Goal: Task Accomplishment & Management: Manage account settings

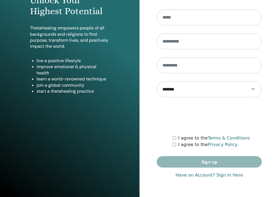
click at [227, 178] on link "Have an Account? Sign in Here" at bounding box center [208, 175] width 67 height 7
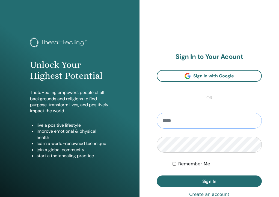
click at [207, 121] on input "email" at bounding box center [209, 121] width 105 height 16
type input "**********"
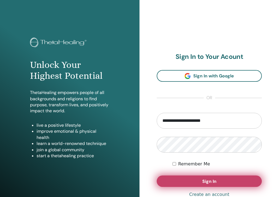
click at [233, 178] on button "Sign In" at bounding box center [209, 181] width 105 height 11
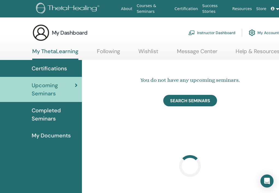
click at [204, 35] on link "Instructor Dashboard" at bounding box center [211, 33] width 47 height 12
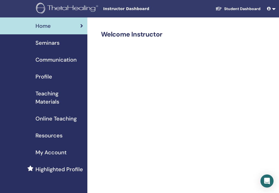
click at [52, 44] on span "Seminars" at bounding box center [47, 43] width 24 height 8
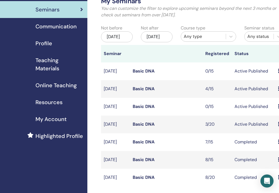
scroll to position [34, 0]
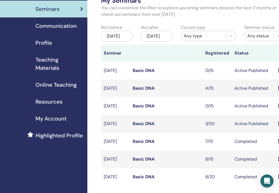
click at [148, 127] on link "Basic DNA" at bounding box center [144, 124] width 22 height 6
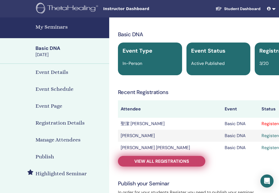
click at [197, 164] on link "View all registrations" at bounding box center [161, 161] width 87 height 11
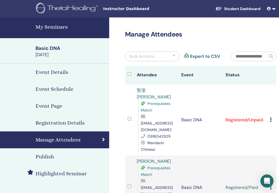
click at [271, 119] on icon at bounding box center [271, 120] width 2 height 4
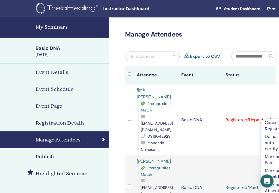
click at [269, 160] on p "Mark as Paid" at bounding box center [277, 160] width 24 height 12
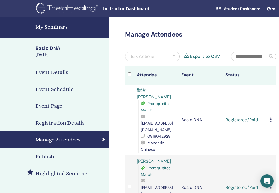
click at [68, 26] on h4 "My Seminars" at bounding box center [70, 27] width 70 height 8
